Goal: Check status: Check status

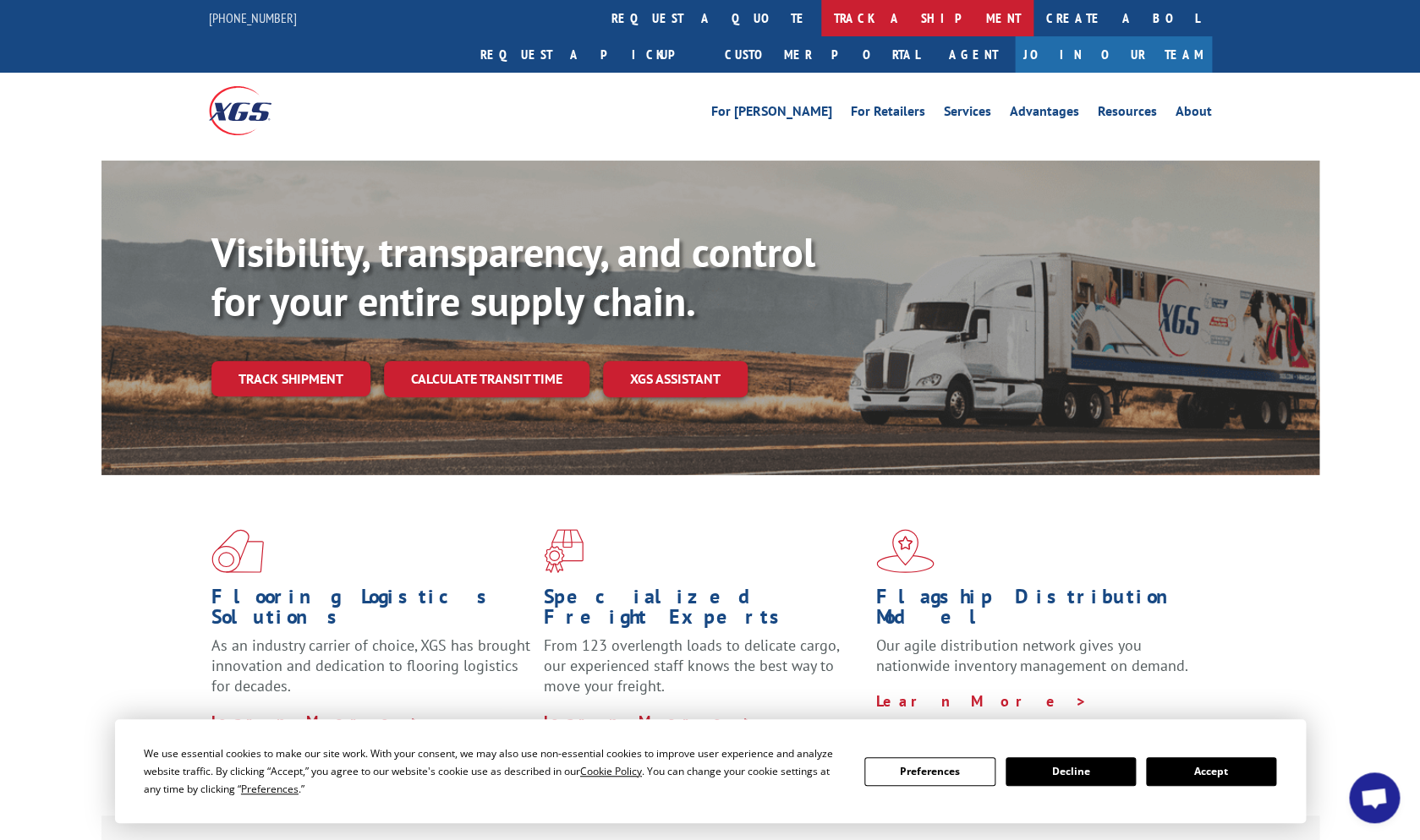
click at [821, 19] on link "track a shipment" at bounding box center [927, 18] width 213 height 37
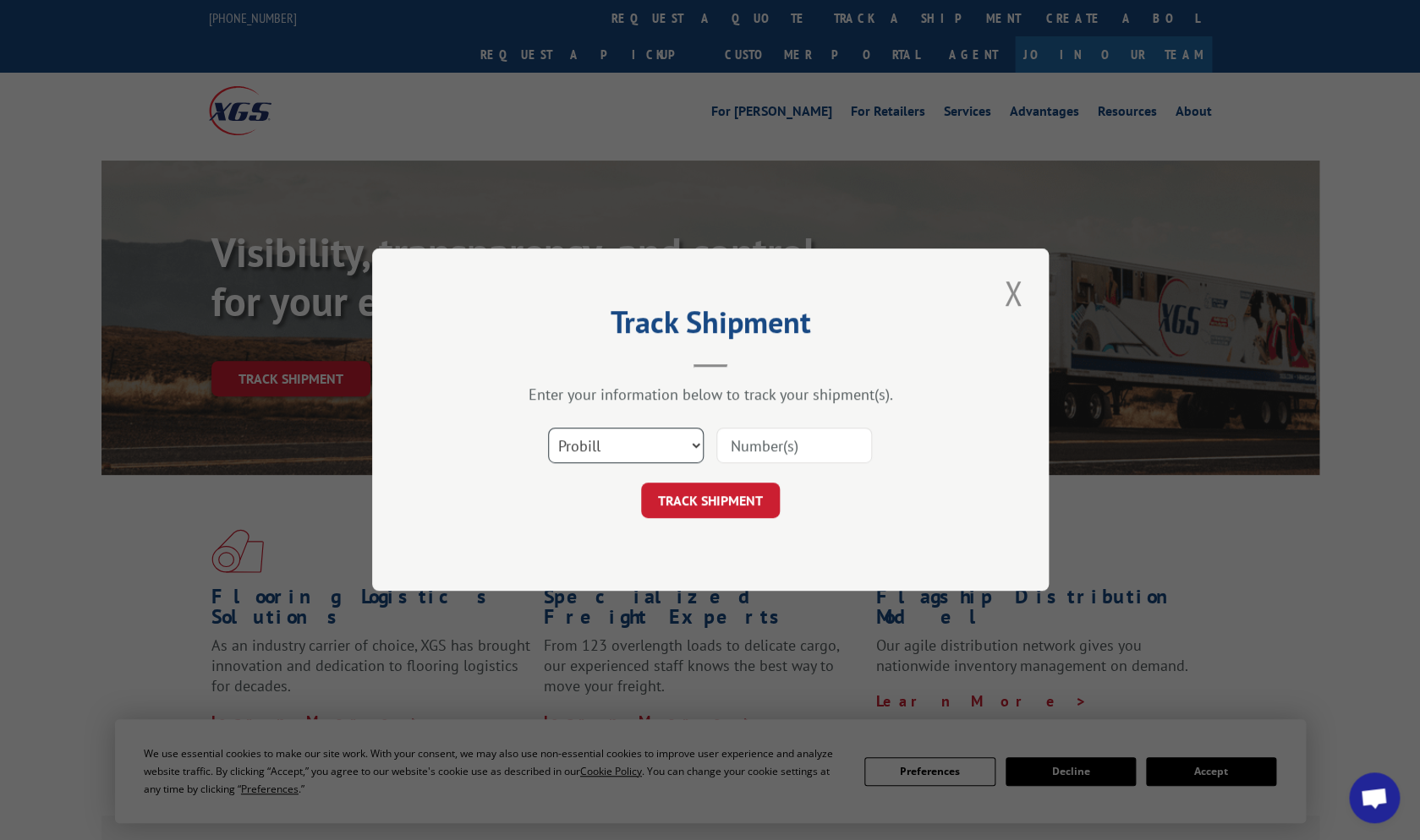
click option "Probill" at bounding box center [0, 0] width 0 height 0
click at [786, 453] on input at bounding box center [794, 446] width 156 height 36
type input "364945"
select select "po"
click option "PO" at bounding box center [0, 0] width 0 height 0
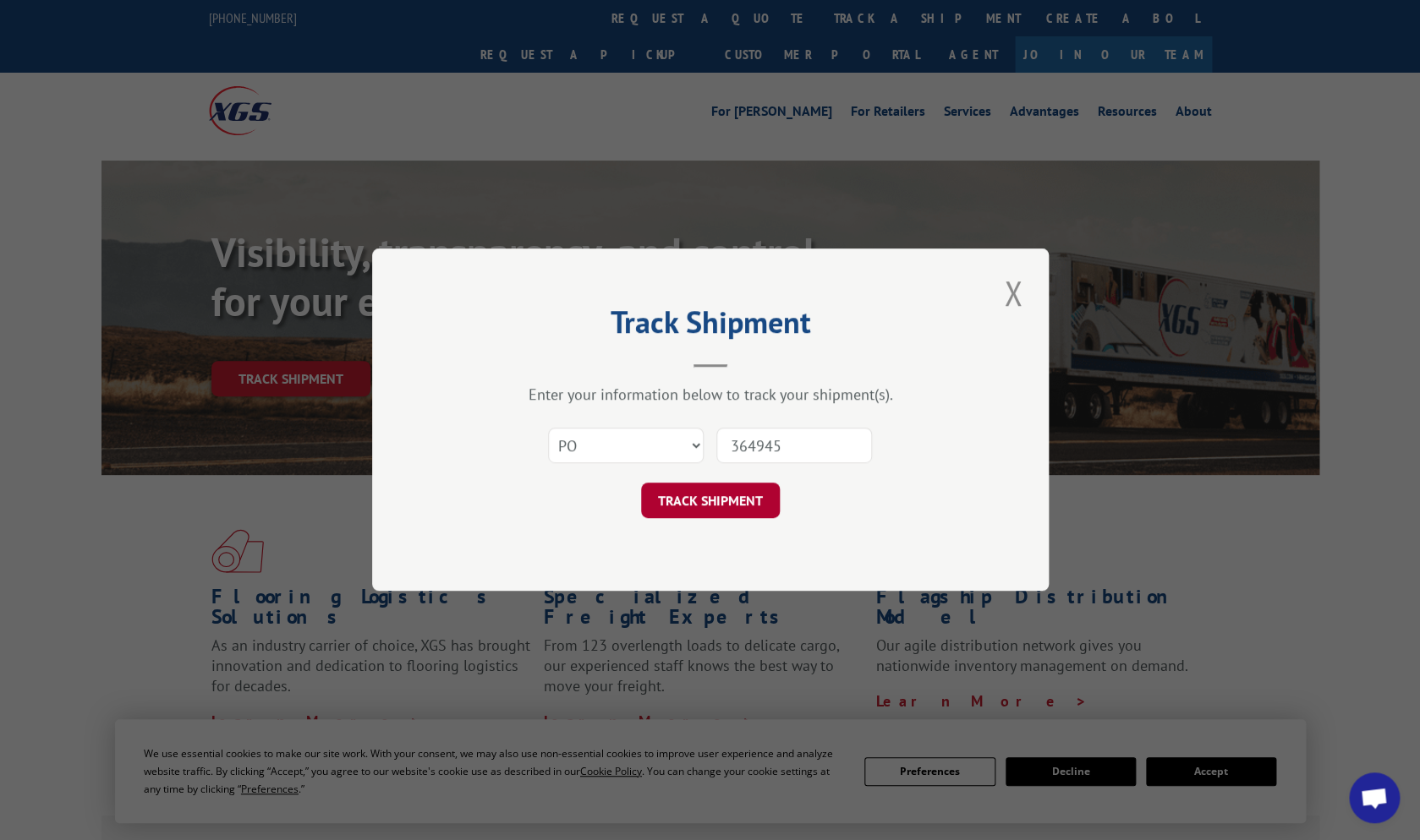
click at [704, 502] on button "TRACK SHIPMENT" at bounding box center [710, 501] width 138 height 36
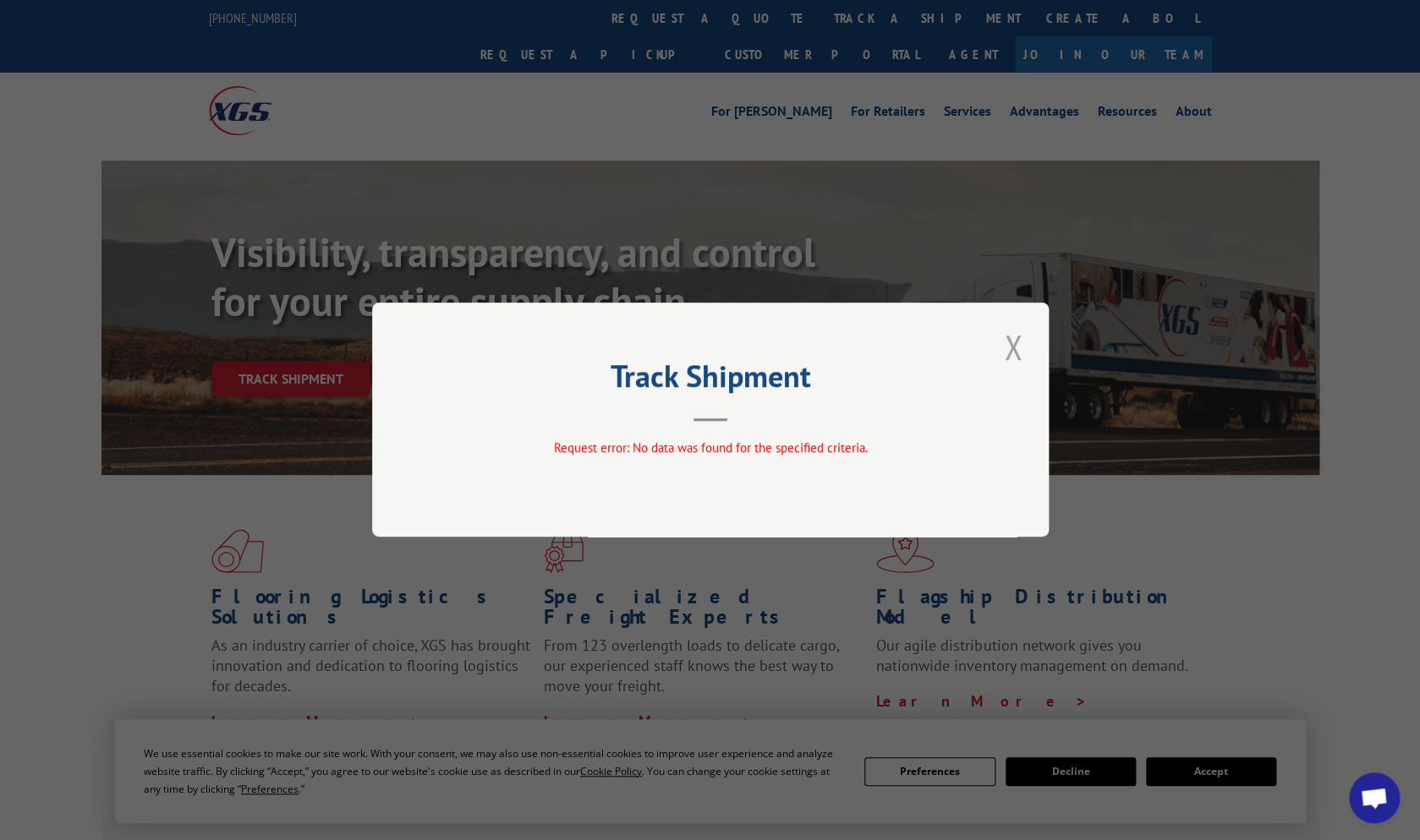
click at [1018, 348] on button "Close modal" at bounding box center [1013, 347] width 29 height 46
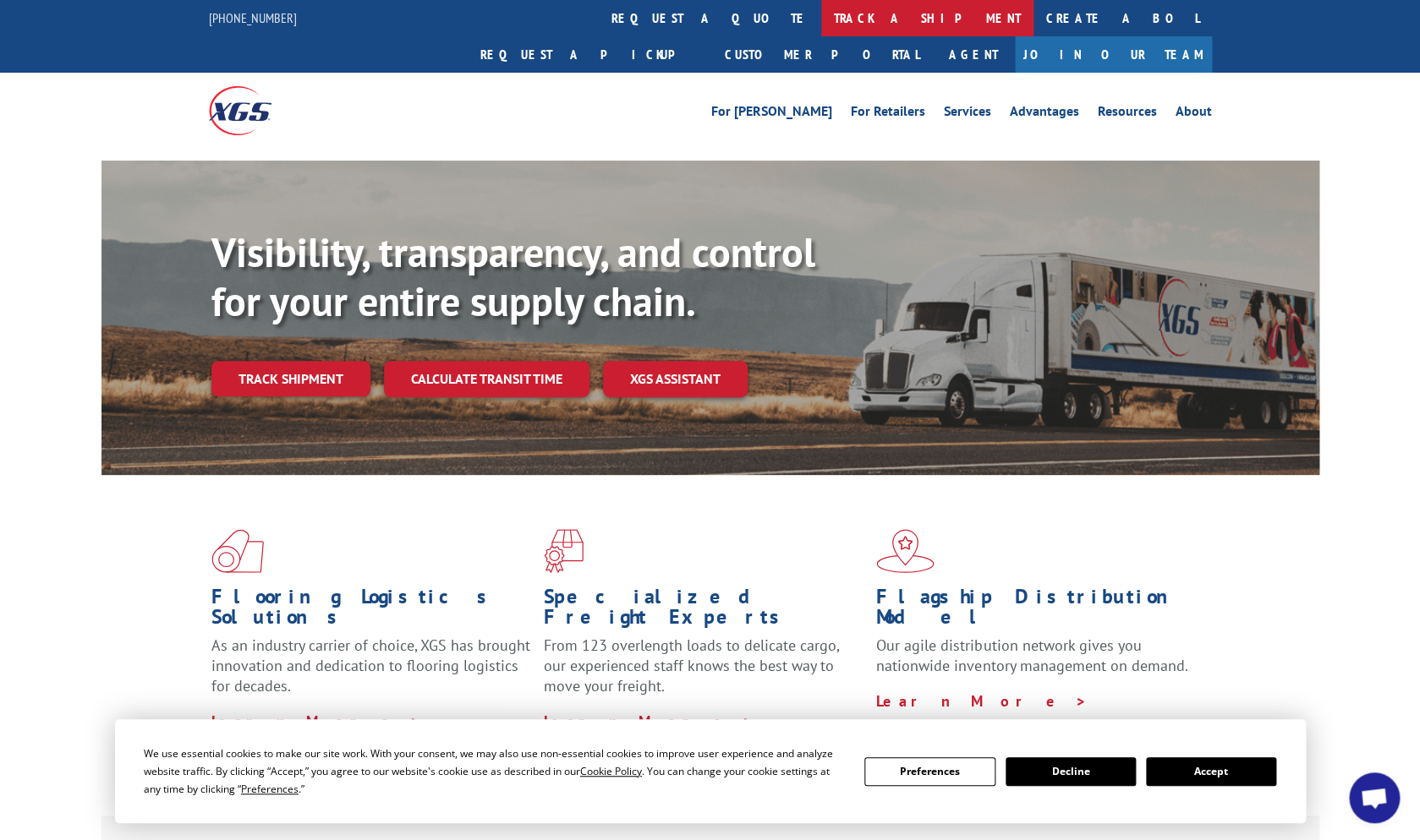
click at [821, 14] on link "track a shipment" at bounding box center [927, 18] width 213 height 37
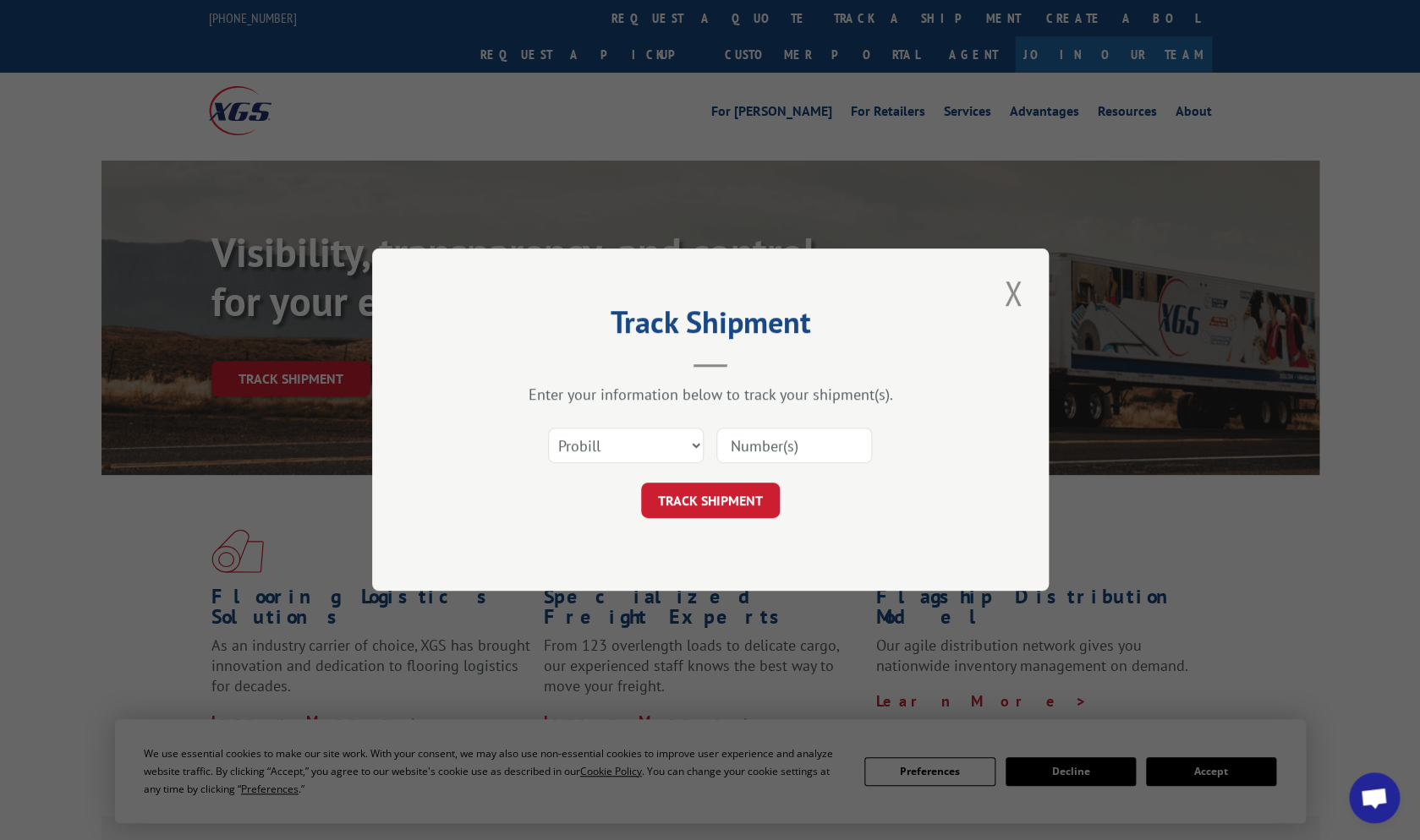
click at [756, 449] on input at bounding box center [794, 446] width 156 height 36
type input "364945"
click at [737, 497] on button "TRACK SHIPMENT" at bounding box center [710, 501] width 138 height 36
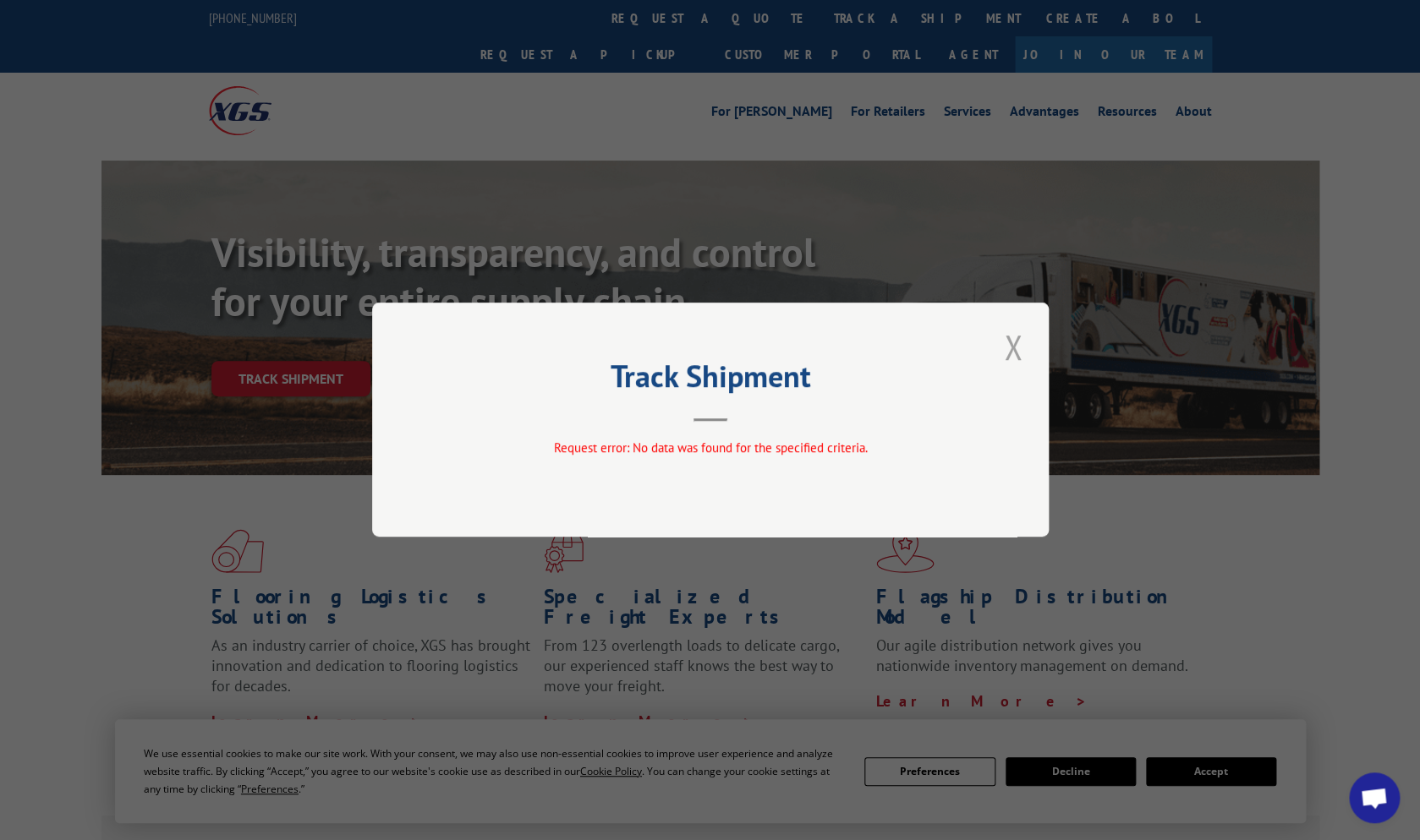
click at [1020, 339] on button "Close modal" at bounding box center [1013, 347] width 29 height 46
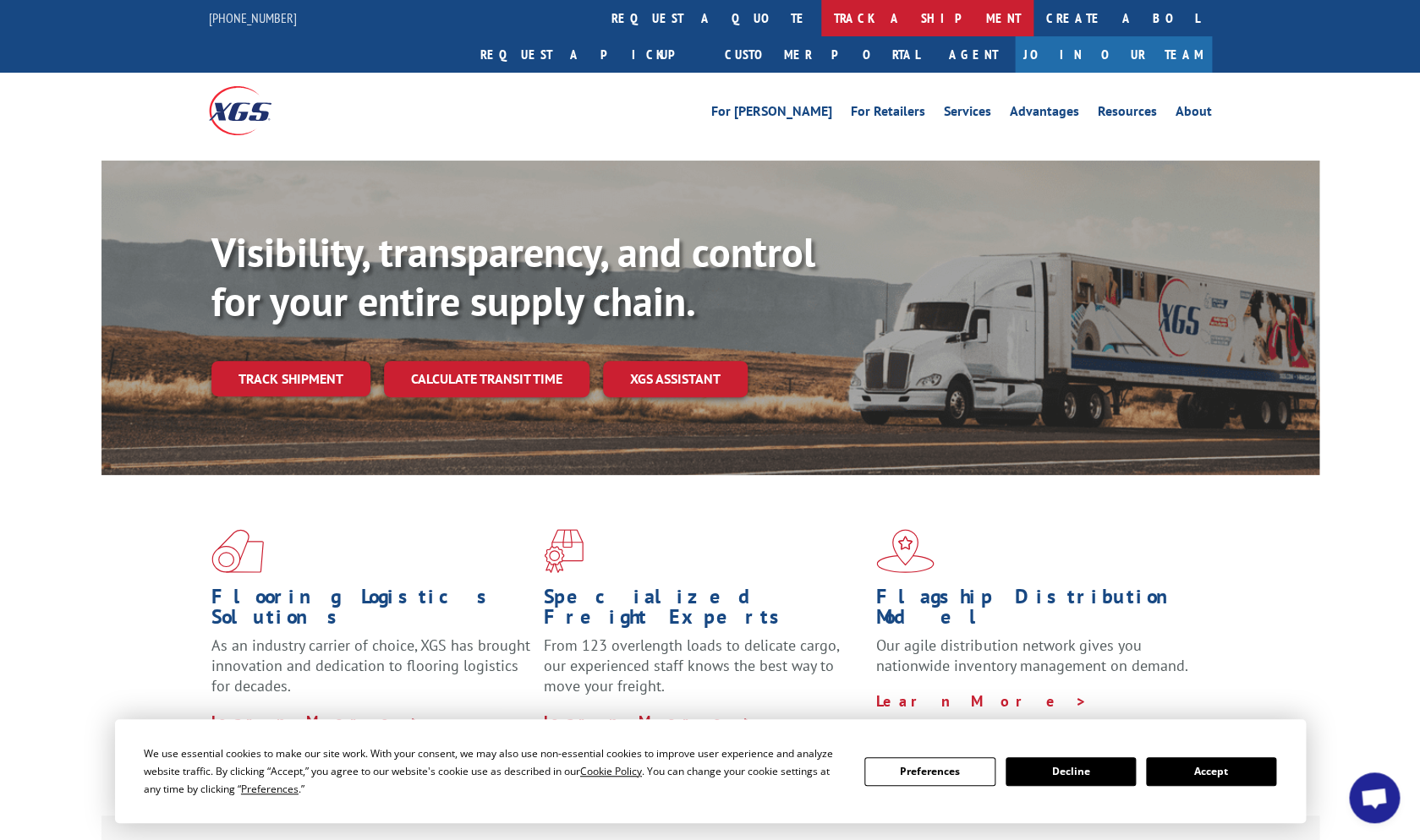
click at [821, 14] on link "track a shipment" at bounding box center [927, 18] width 213 height 37
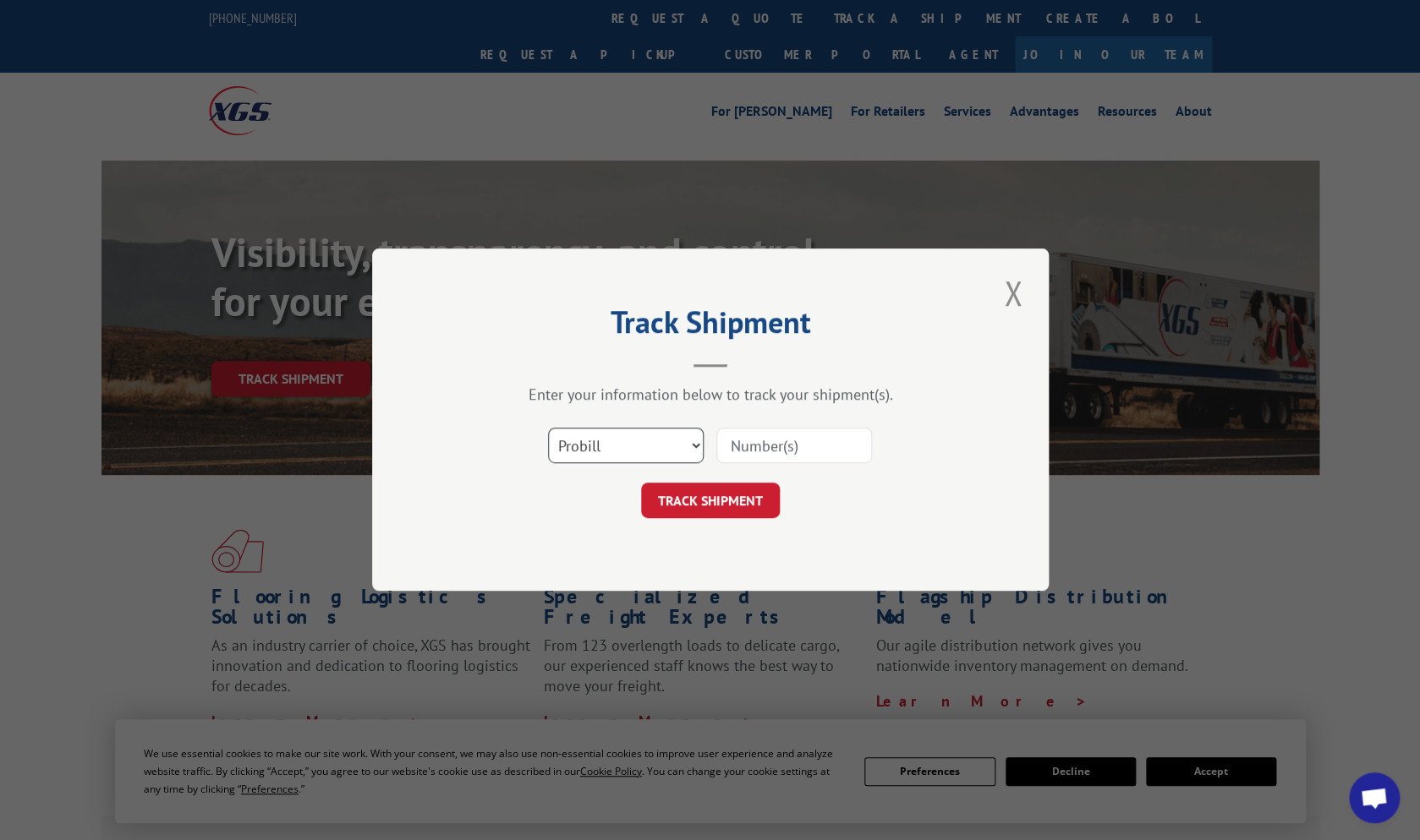
select select "bol"
click option "BOL" at bounding box center [0, 0] width 0 height 0
click at [754, 449] on input at bounding box center [794, 446] width 156 height 36
type input "364945"
click at [740, 502] on button "TRACK SHIPMENT" at bounding box center [710, 501] width 138 height 36
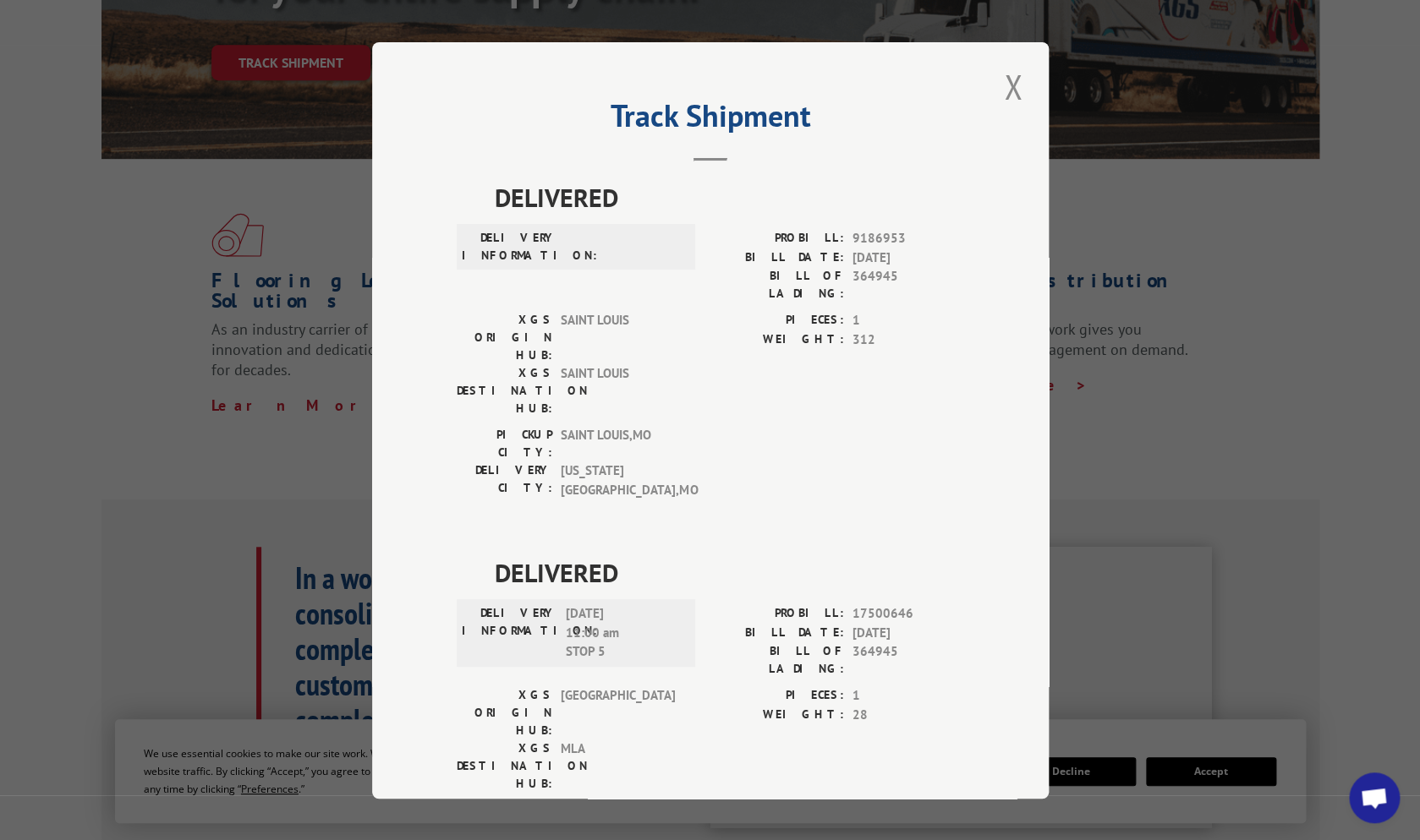
scroll to position [308, 0]
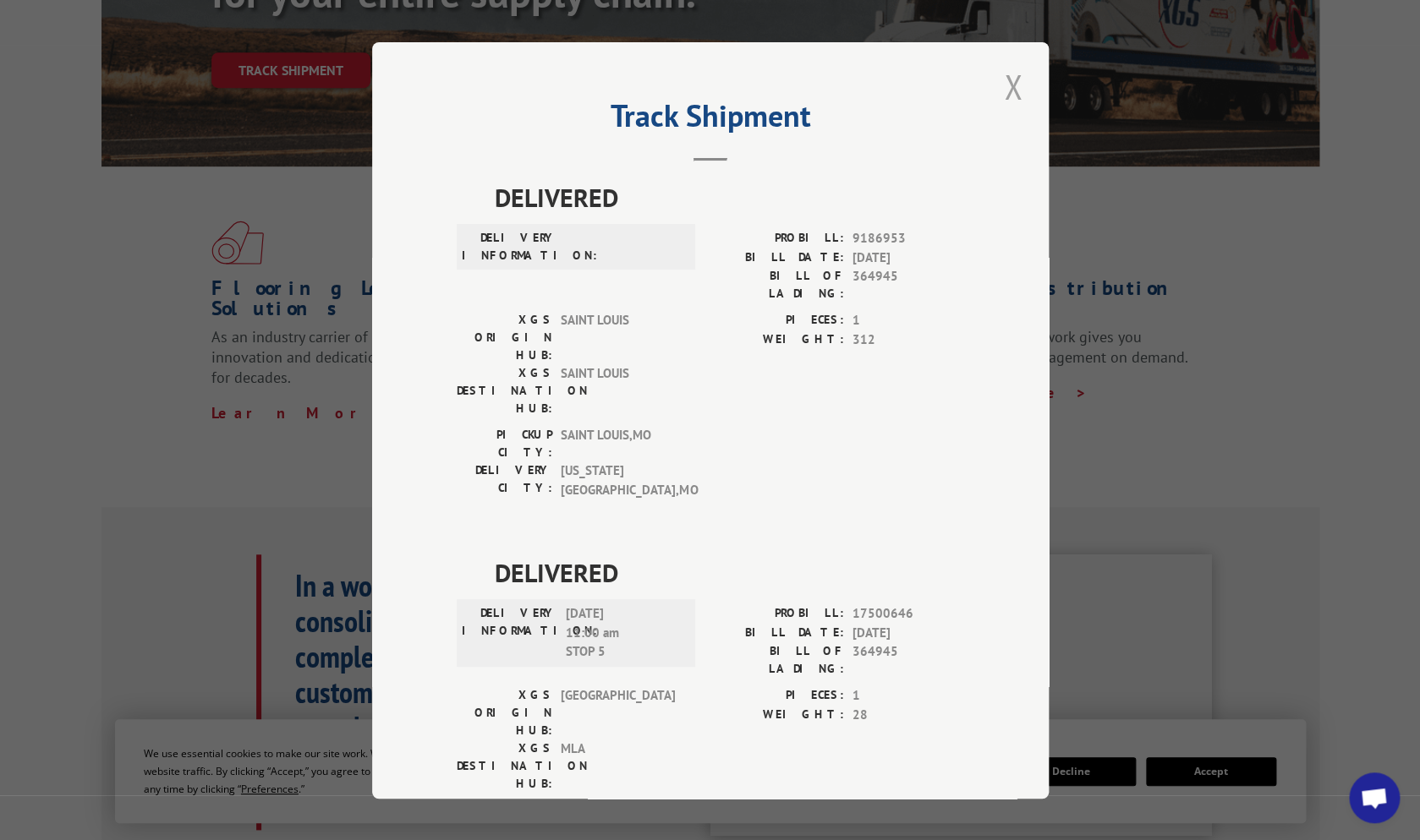
click at [1013, 86] on button "Close modal" at bounding box center [1013, 87] width 29 height 46
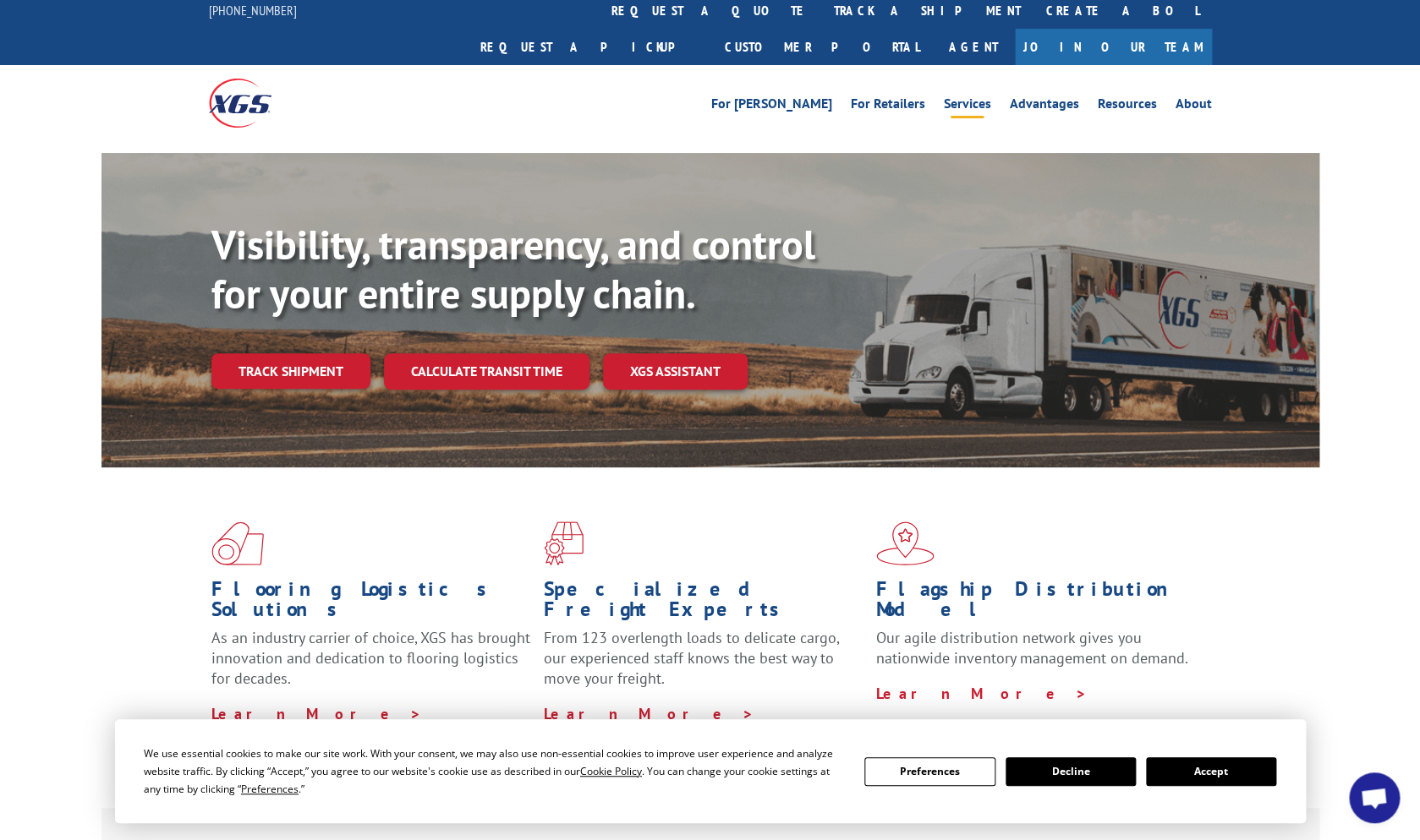
scroll to position [0, 0]
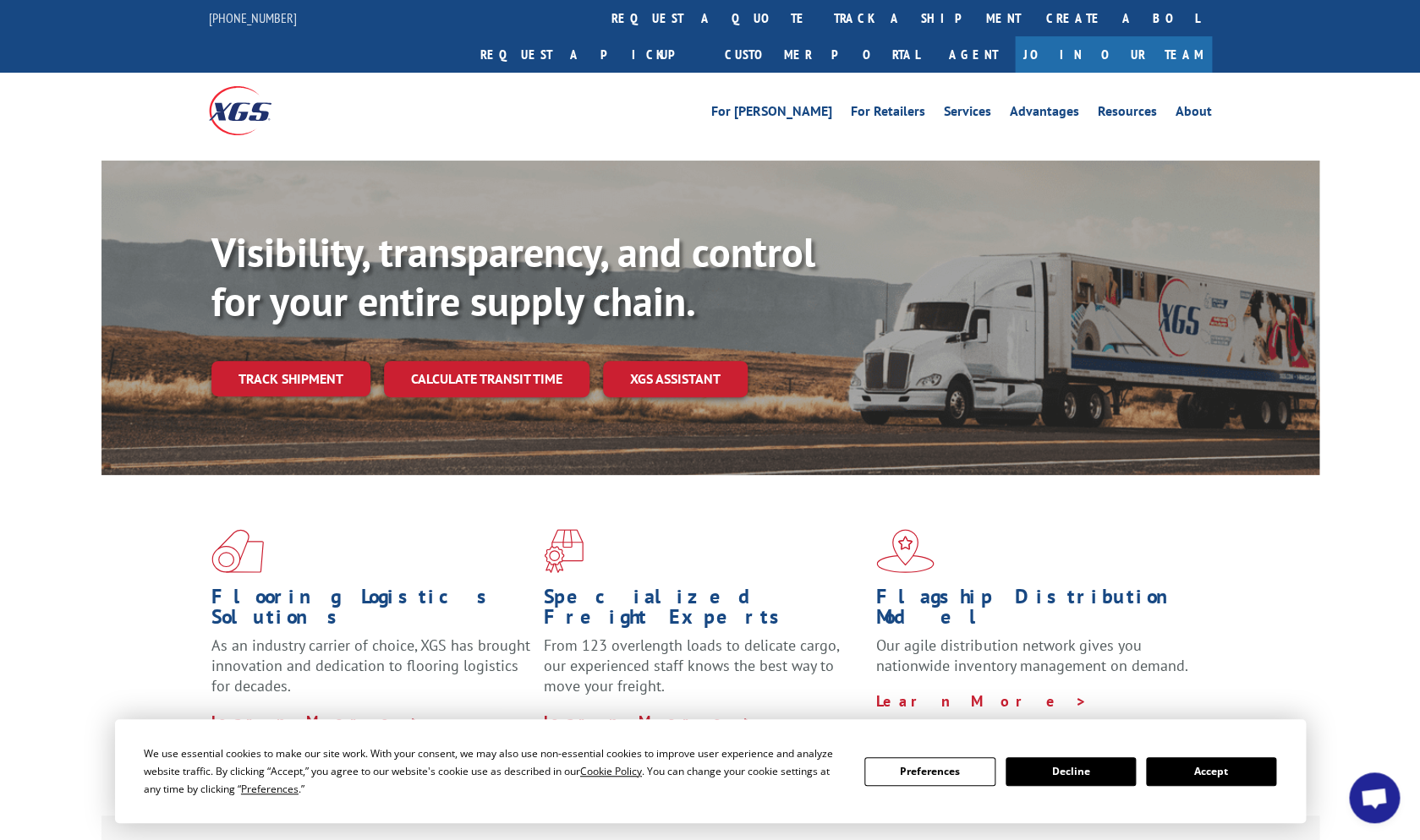
click at [556, 226] on b "Visibility, transparency, and control for your entire supply chain." at bounding box center [513, 276] width 604 height 101
